Goal: Check status: Check status

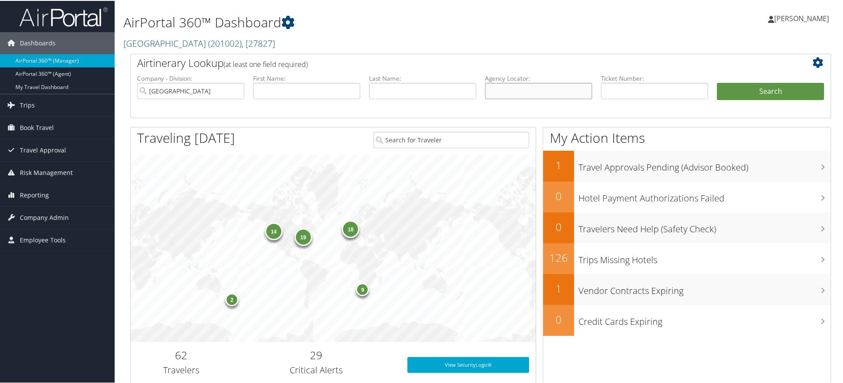
click at [533, 85] on input "text" at bounding box center [538, 90] width 107 height 16
paste input "DNRW3T"
type input "DNRW3T"
click at [237, 91] on input "Colgate University" at bounding box center [190, 90] width 107 height 16
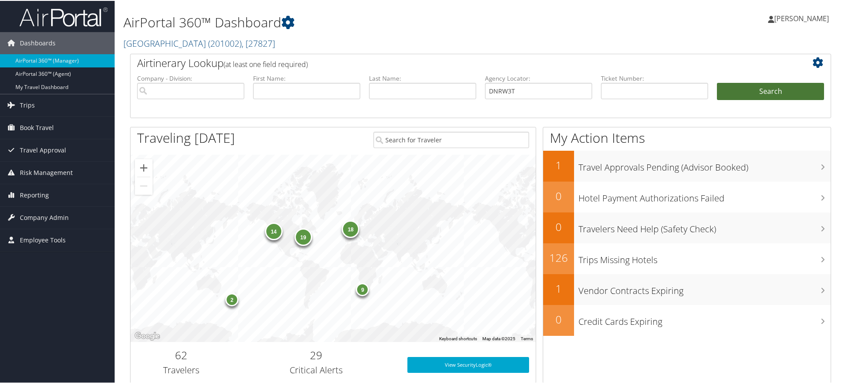
click at [767, 90] on button "Search" at bounding box center [770, 91] width 107 height 18
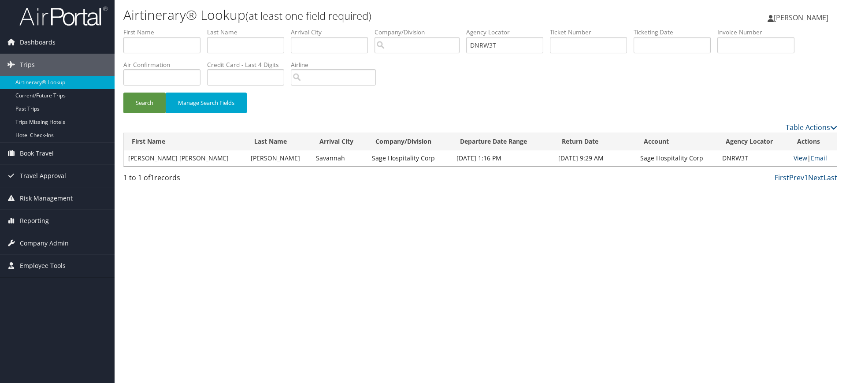
click at [794, 157] on link "View" at bounding box center [801, 158] width 14 height 8
click at [522, 46] on input "DNRW3T" at bounding box center [504, 45] width 77 height 16
paste input "SCG"
type input "DNRSCG"
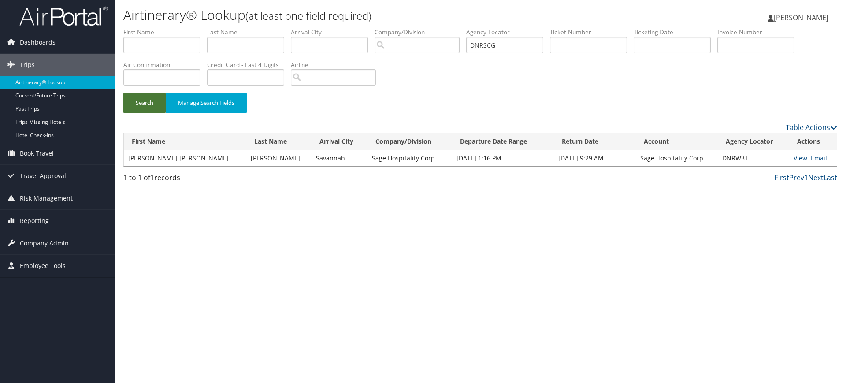
click at [149, 106] on button "Search" at bounding box center [144, 103] width 42 height 21
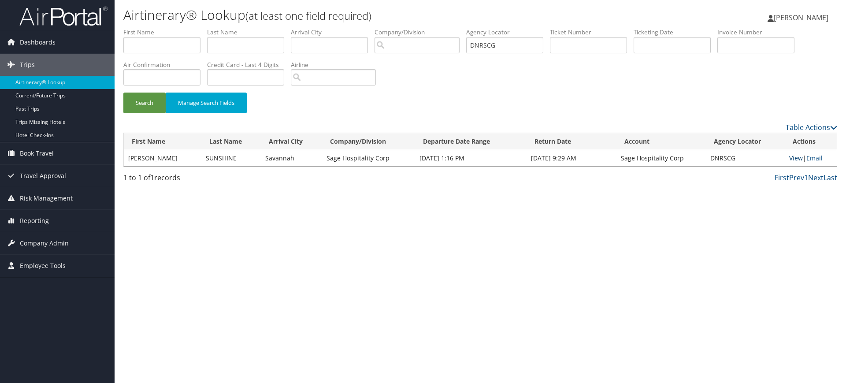
click at [795, 157] on link "View" at bounding box center [796, 158] width 14 height 8
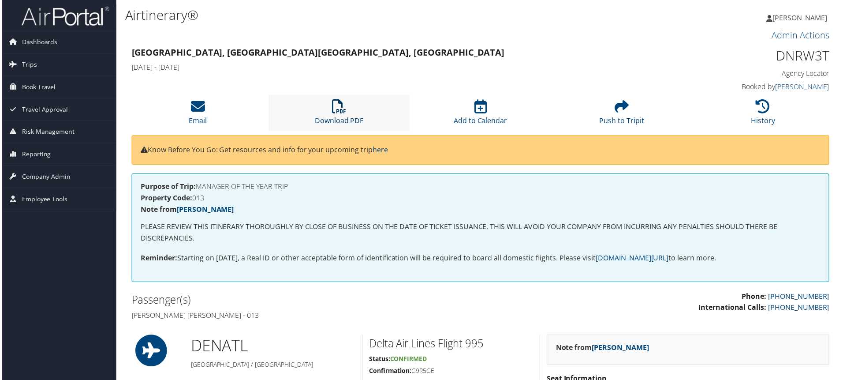
click at [344, 109] on icon at bounding box center [338, 107] width 14 height 14
click at [462, 36] on h3 "Admin Actions" at bounding box center [480, 35] width 701 height 12
click at [339, 104] on icon at bounding box center [338, 107] width 14 height 14
